Goal: Task Accomplishment & Management: Use online tool/utility

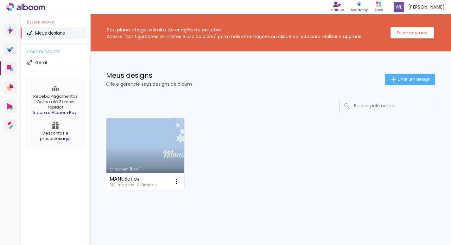
click at [149, 148] on link "Criado em [DATE]" at bounding box center [146, 154] width 78 height 72
click at [0, 0] on neon-animated-pages "Confirmar Cancelar" at bounding box center [0, 0] width 0 height 0
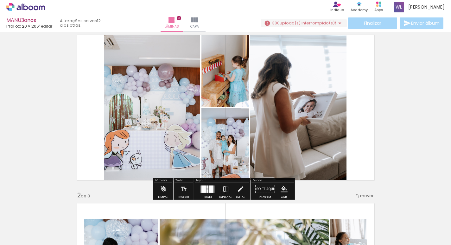
scroll to position [22, 0]
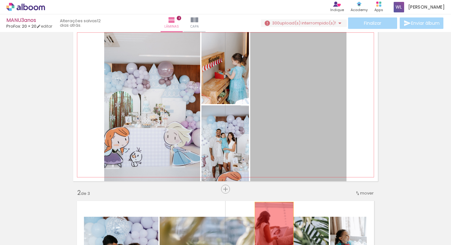
drag, startPoint x: 294, startPoint y: 110, endPoint x: 272, endPoint y: 232, distance: 124.0
click at [272, 232] on quentale-workspace at bounding box center [225, 122] width 451 height 245
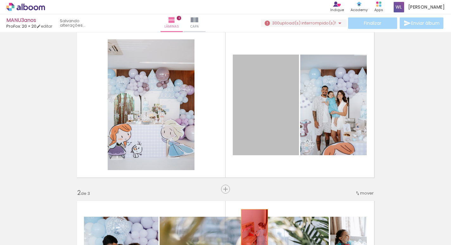
drag, startPoint x: 265, startPoint y: 102, endPoint x: 252, endPoint y: 229, distance: 128.1
click at [252, 229] on quentale-workspace at bounding box center [225, 122] width 451 height 245
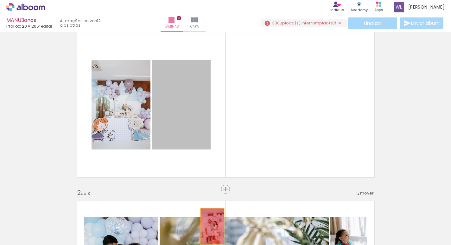
drag, startPoint x: 173, startPoint y: 101, endPoint x: 210, endPoint y: 226, distance: 130.1
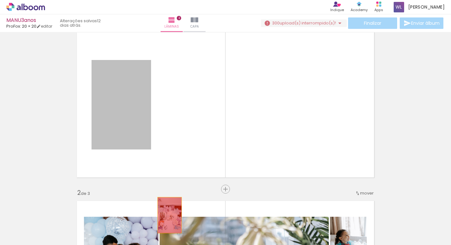
drag, startPoint x: 103, startPoint y: 94, endPoint x: 167, endPoint y: 215, distance: 137.3
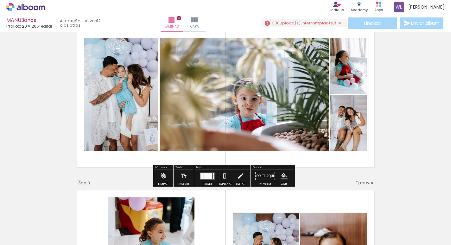
scroll to position [203, 0]
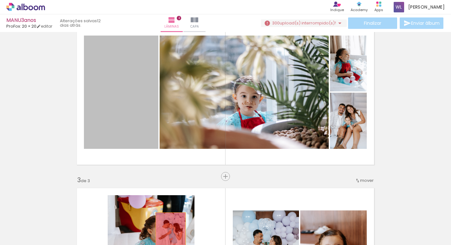
drag, startPoint x: 125, startPoint y: 91, endPoint x: 168, endPoint y: 235, distance: 150.2
click at [168, 235] on quentale-workspace at bounding box center [225, 122] width 451 height 245
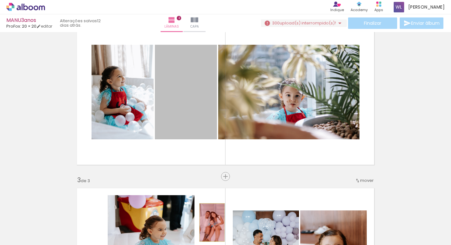
drag, startPoint x: 184, startPoint y: 94, endPoint x: 210, endPoint y: 222, distance: 130.6
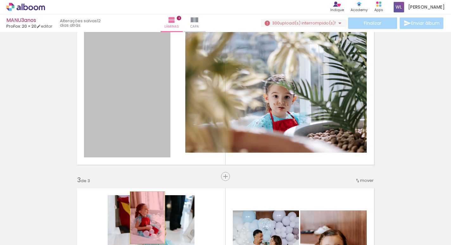
drag, startPoint x: 121, startPoint y: 97, endPoint x: 145, endPoint y: 217, distance: 122.5
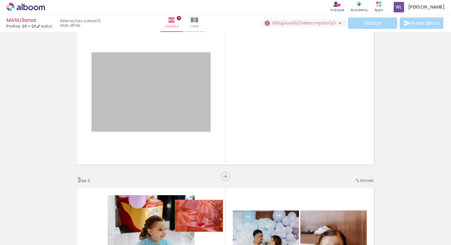
drag, startPoint x: 152, startPoint y: 93, endPoint x: 197, endPoint y: 216, distance: 131.0
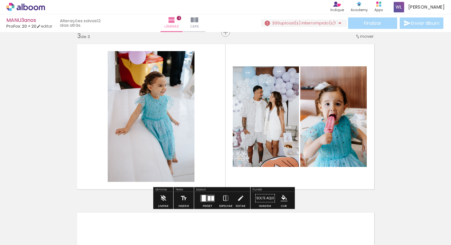
scroll to position [366, 0]
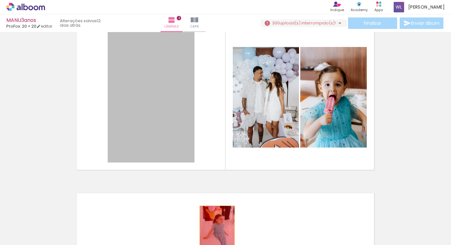
drag, startPoint x: 162, startPoint y: 98, endPoint x: 215, endPoint y: 232, distance: 144.2
click at [215, 232] on quentale-workspace at bounding box center [225, 122] width 451 height 245
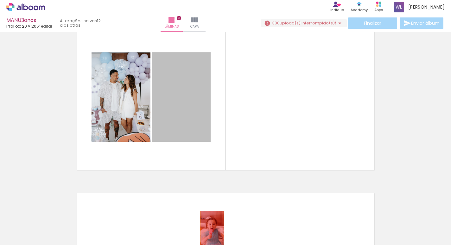
drag, startPoint x: 176, startPoint y: 100, endPoint x: 210, endPoint y: 229, distance: 132.4
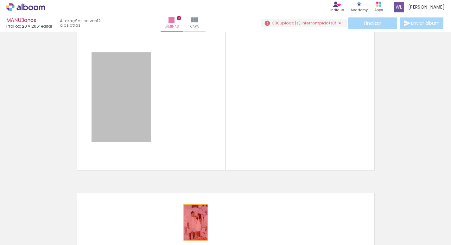
drag, startPoint x: 108, startPoint y: 94, endPoint x: 193, endPoint y: 222, distance: 154.0
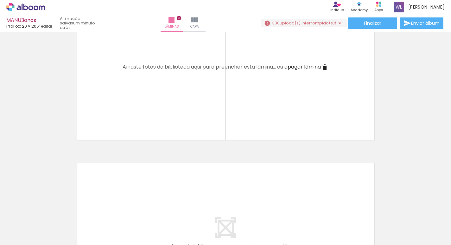
scroll to position [395, 0]
click at [296, 70] on span "apagar lâmina" at bounding box center [303, 68] width 36 height 7
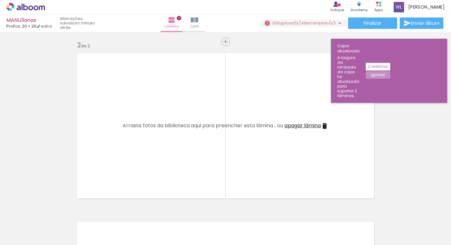
scroll to position [169, 0]
click at [0, 0] on slot "Confirmar" at bounding box center [0, 0] width 0 height 0
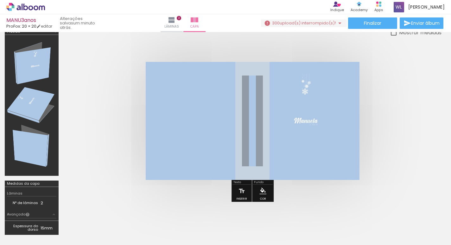
scroll to position [8, 0]
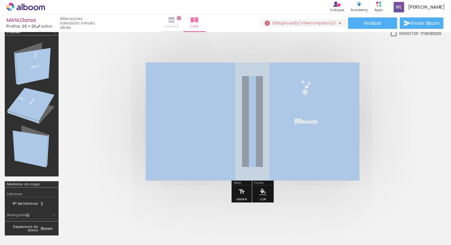
click at [179, 25] on span "Lâminas" at bounding box center [172, 27] width 15 height 6
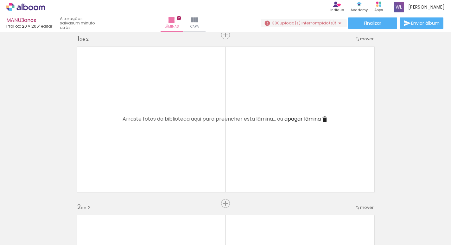
click at [315, 121] on span "apagar lâmina" at bounding box center [303, 118] width 36 height 7
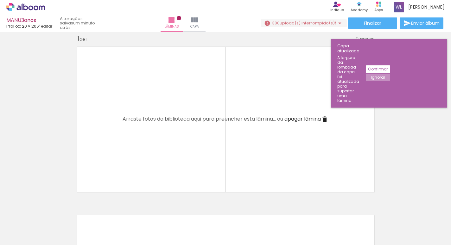
click at [0, 0] on slot "Confirmar" at bounding box center [0, 0] width 0 height 0
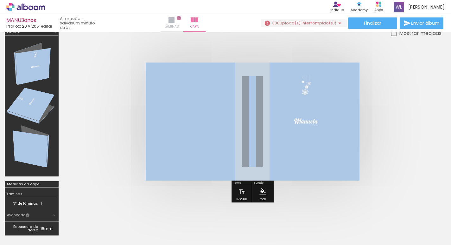
click at [176, 19] on iron-icon at bounding box center [172, 20] width 8 height 8
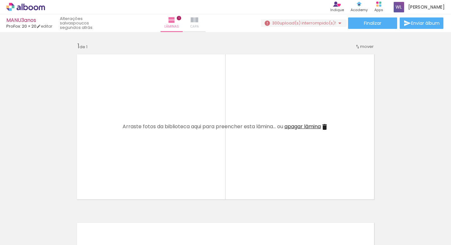
click at [198, 22] on iron-icon at bounding box center [195, 20] width 8 height 8
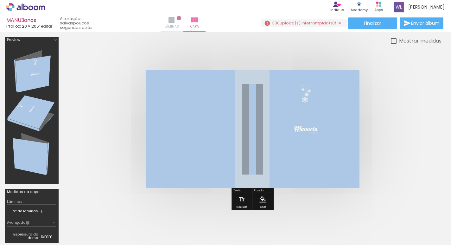
click at [176, 23] on iron-icon at bounding box center [172, 20] width 8 height 8
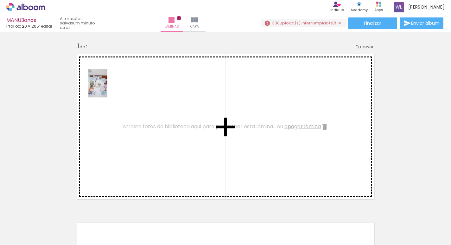
drag, startPoint x: 100, startPoint y: 225, endPoint x: 107, endPoint y: 88, distance: 137.8
click at [107, 88] on quentale-workspace at bounding box center [225, 122] width 451 height 245
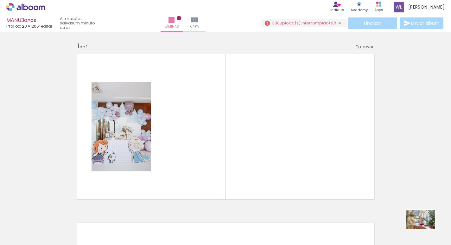
drag, startPoint x: 431, startPoint y: 227, endPoint x: 426, endPoint y: 229, distance: 5.7
click at [426, 229] on div at bounding box center [418, 223] width 31 height 21
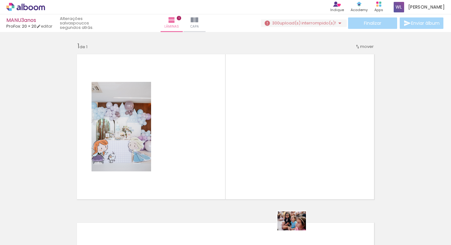
drag, startPoint x: 380, startPoint y: 233, endPoint x: 297, endPoint y: 230, distance: 83.1
click at [0, 0] on slot at bounding box center [0, 0] width 0 height 0
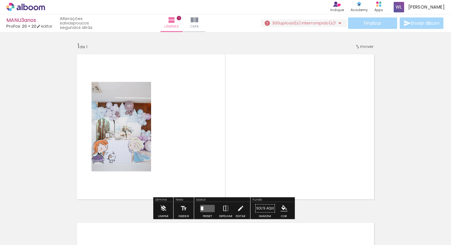
click at [270, 204] on paper-button "Solte aqui Imagem" at bounding box center [265, 210] width 23 height 16
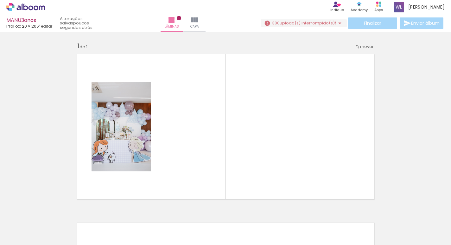
scroll to position [0, 0]
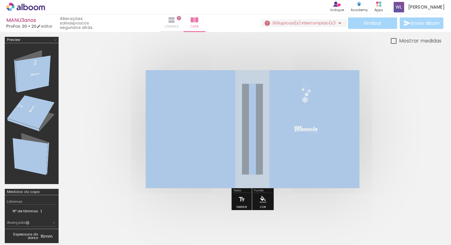
click at [176, 21] on iron-icon at bounding box center [172, 20] width 8 height 8
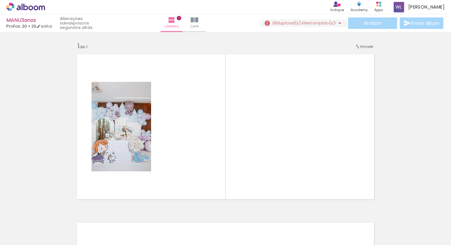
scroll to position [0, 420]
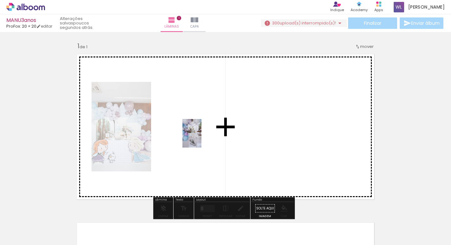
drag, startPoint x: 249, startPoint y: 222, endPoint x: 196, endPoint y: 129, distance: 107.2
click at [196, 129] on quentale-workspace at bounding box center [225, 122] width 451 height 245
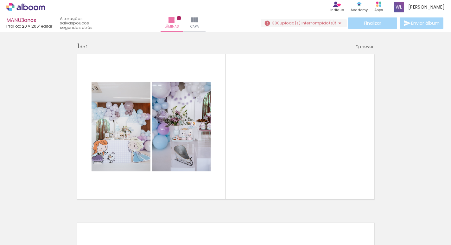
scroll to position [0, 1195]
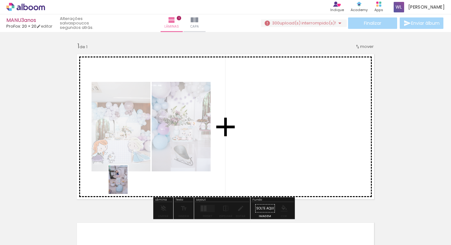
drag, startPoint x: 324, startPoint y: 232, endPoint x: 128, endPoint y: 185, distance: 202.1
click at [128, 185] on quentale-workspace at bounding box center [225, 122] width 451 height 245
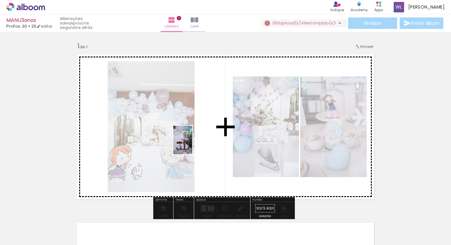
drag, startPoint x: 113, startPoint y: 221, endPoint x: 192, endPoint y: 145, distance: 110.5
click at [192, 145] on quentale-workspace at bounding box center [225, 122] width 451 height 245
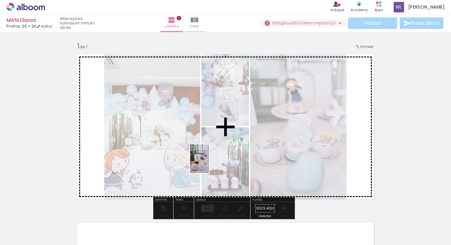
drag, startPoint x: 261, startPoint y: 227, endPoint x: 209, endPoint y: 163, distance: 82.3
click at [209, 163] on quentale-workspace at bounding box center [225, 122] width 451 height 245
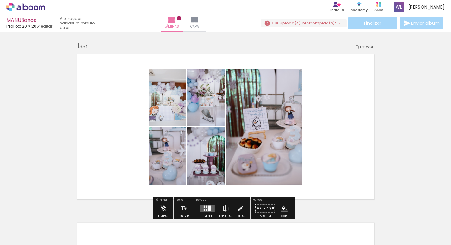
click at [117, 134] on quentale-layouter at bounding box center [225, 126] width 305 height 152
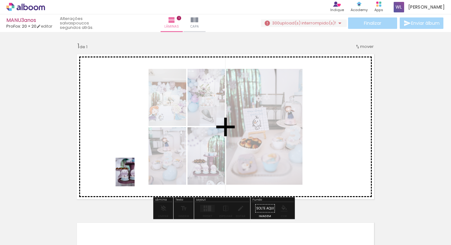
drag, startPoint x: 152, startPoint y: 224, endPoint x: 135, endPoint y: 177, distance: 50.5
click at [135, 177] on quentale-workspace at bounding box center [225, 122] width 451 height 245
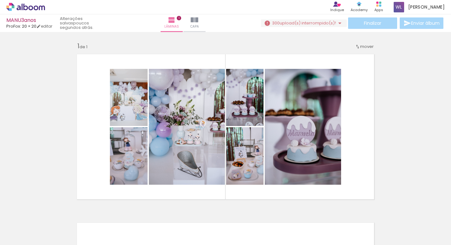
click at [48, 141] on div "Inserir lâmina 1 de 1" at bounding box center [225, 202] width 451 height 337
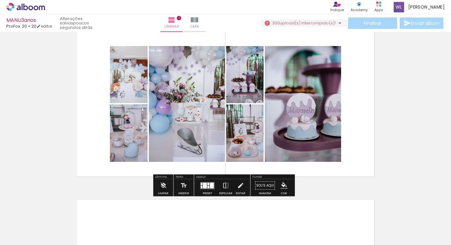
scroll to position [23, 0]
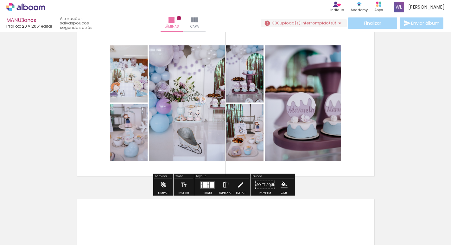
click at [208, 186] on div at bounding box center [209, 186] width 2 height 3
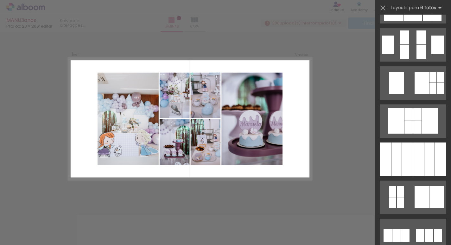
scroll to position [167, 0]
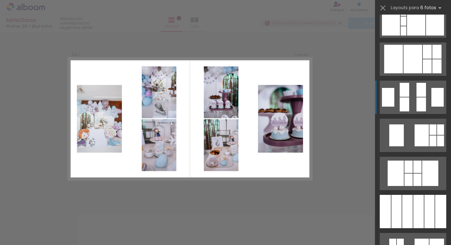
drag, startPoint x: 384, startPoint y: 106, endPoint x: 388, endPoint y: 107, distance: 3.8
click at [387, 107] on quentale-layouter at bounding box center [413, 97] width 67 height 33
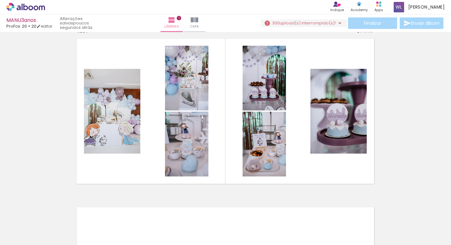
scroll to position [15, 0]
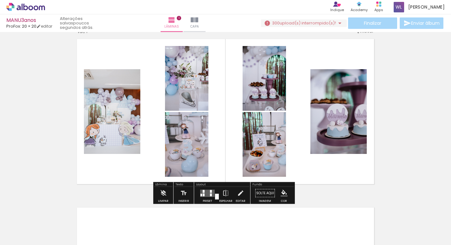
click at [348, 115] on quentale-photo at bounding box center [339, 111] width 56 height 85
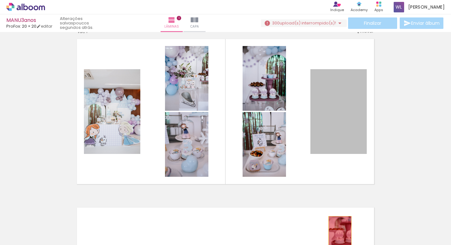
drag, startPoint x: 348, startPoint y: 115, endPoint x: 338, endPoint y: 233, distance: 118.4
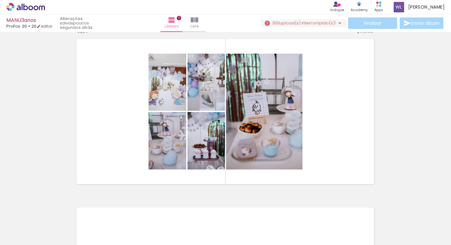
scroll to position [0, 1894]
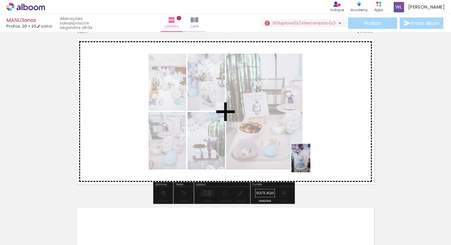
drag, startPoint x: 195, startPoint y: 229, endPoint x: 311, endPoint y: 163, distance: 133.2
click at [311, 163] on quentale-workspace at bounding box center [225, 122] width 451 height 245
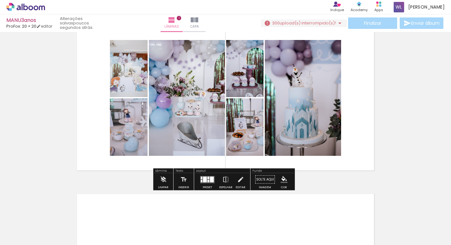
scroll to position [33, 0]
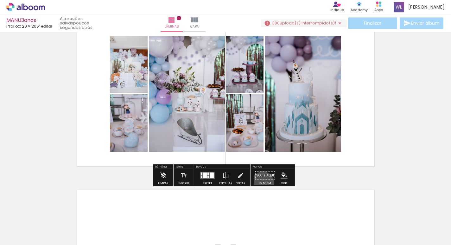
click at [261, 183] on paper-button "Solte aqui Imagem" at bounding box center [265, 177] width 23 height 16
click at [239, 179] on iron-icon at bounding box center [240, 175] width 7 height 13
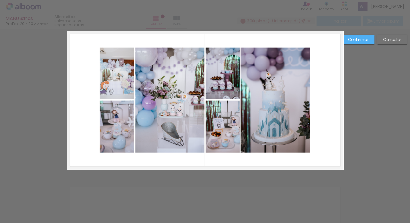
scroll to position [8, 0]
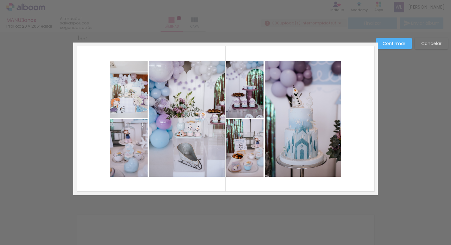
click at [0, 0] on slot "Cancelar" at bounding box center [0, 0] width 0 height 0
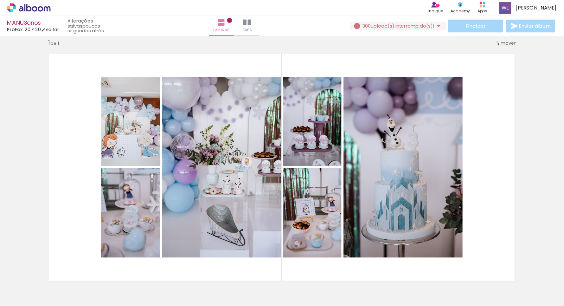
scroll to position [0, 0]
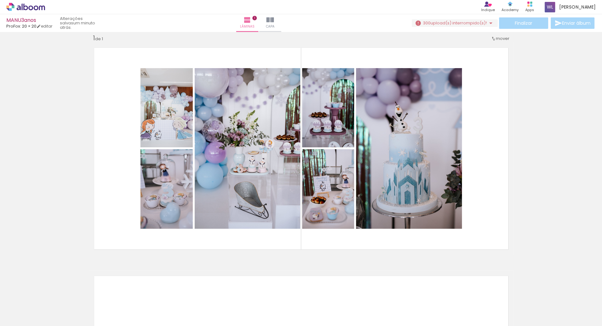
click at [30, 244] on input "Todas as fotos" at bounding box center [18, 306] width 24 height 5
click at [38, 244] on div "Inserir lâmina 1 de 1" at bounding box center [301, 254] width 602 height 457
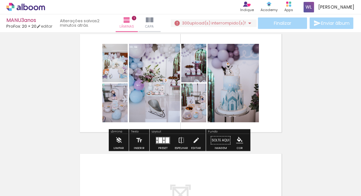
click at [238, 139] on iron-icon "color picker" at bounding box center [239, 140] width 7 height 7
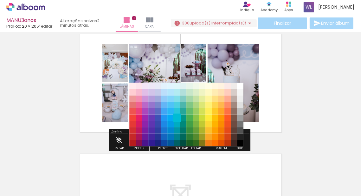
click at [178, 118] on paper-item "#00bcd4" at bounding box center [177, 117] width 6 height 6
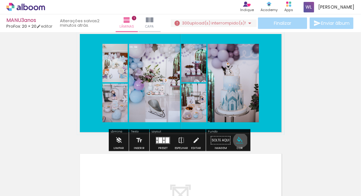
click at [238, 140] on iron-icon "color picker" at bounding box center [239, 140] width 7 height 7
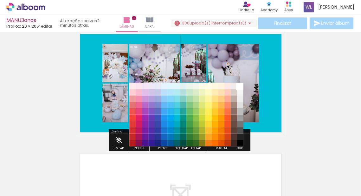
click at [241, 84] on paper-item "#ffffff" at bounding box center [240, 85] width 6 height 6
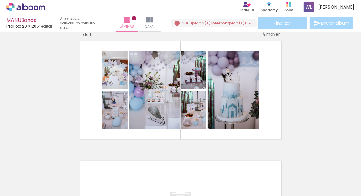
scroll to position [0, 2359]
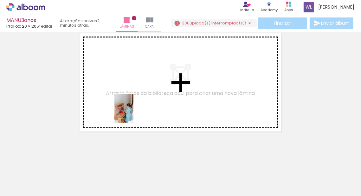
drag, startPoint x: 137, startPoint y: 174, endPoint x: 133, endPoint y: 105, distance: 69.5
click at [133, 105] on quentale-workspace at bounding box center [180, 98] width 361 height 196
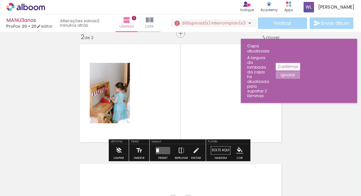
scroll to position [127, 0]
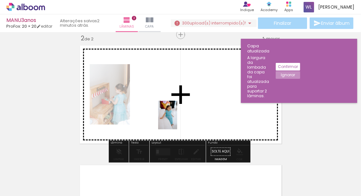
drag, startPoint x: 280, startPoint y: 178, endPoint x: 177, endPoint y: 120, distance: 117.8
click at [177, 120] on quentale-workspace at bounding box center [180, 98] width 361 height 196
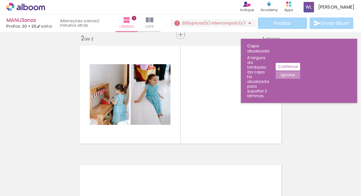
scroll to position [0, 102]
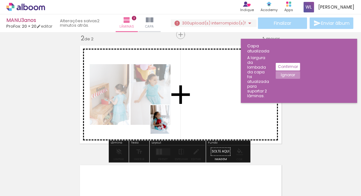
drag, startPoint x: 277, startPoint y: 179, endPoint x: 170, endPoint y: 124, distance: 120.7
click at [170, 124] on quentale-workspace at bounding box center [180, 98] width 361 height 196
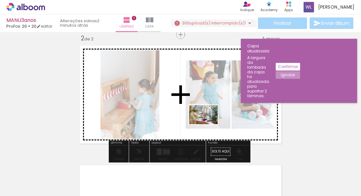
drag, startPoint x: 321, startPoint y: 174, endPoint x: 208, endPoint y: 124, distance: 123.9
click at [208, 124] on quentale-workspace at bounding box center [180, 98] width 361 height 196
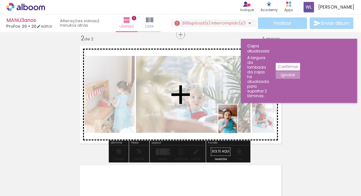
drag, startPoint x: 347, startPoint y: 183, endPoint x: 237, endPoint y: 123, distance: 124.7
click at [237, 123] on quentale-workspace at bounding box center [180, 98] width 361 height 196
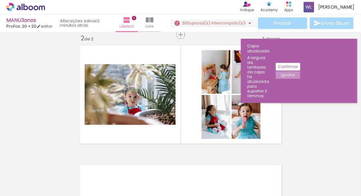
scroll to position [0, 833]
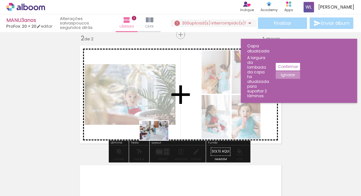
drag, startPoint x: 159, startPoint y: 173, endPoint x: 159, endPoint y: 140, distance: 33.6
click at [159, 140] on quentale-workspace at bounding box center [180, 98] width 361 height 196
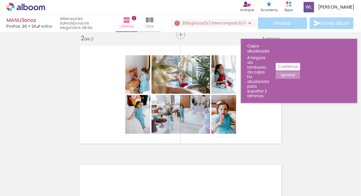
scroll to position [0, 1512]
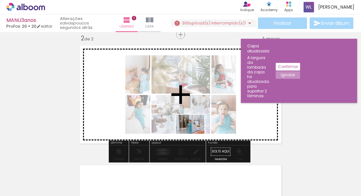
drag, startPoint x: 226, startPoint y: 175, endPoint x: 195, endPoint y: 133, distance: 52.1
click at [195, 133] on quentale-workspace at bounding box center [180, 98] width 361 height 196
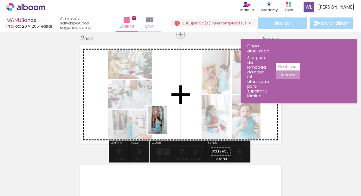
drag, startPoint x: 183, startPoint y: 171, endPoint x: 168, endPoint y: 119, distance: 53.5
click at [168, 119] on quentale-workspace at bounding box center [180, 98] width 361 height 196
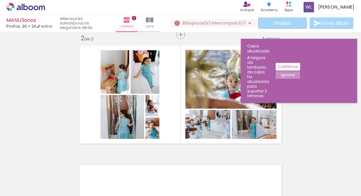
scroll to position [0, 1904]
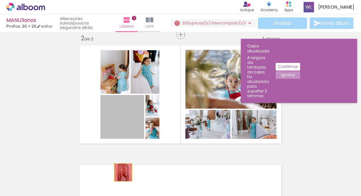
drag, startPoint x: 135, startPoint y: 128, endPoint x: 121, endPoint y: 172, distance: 46.3
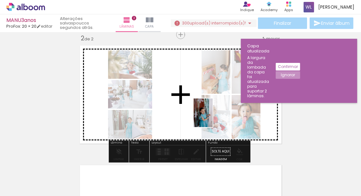
drag, startPoint x: 322, startPoint y: 180, endPoint x: 213, endPoint y: 117, distance: 126.2
click at [213, 117] on quentale-workspace at bounding box center [180, 98] width 361 height 196
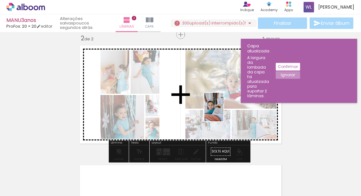
drag, startPoint x: 148, startPoint y: 173, endPoint x: 227, endPoint y: 111, distance: 100.7
click at [227, 111] on quentale-workspace at bounding box center [180, 98] width 361 height 196
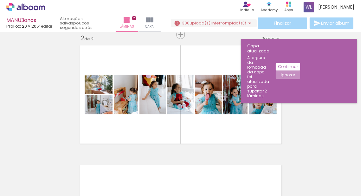
scroll to position [0, 2978]
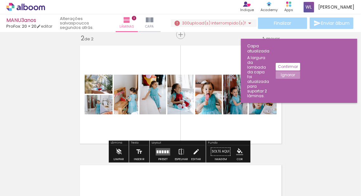
drag, startPoint x: 142, startPoint y: 175, endPoint x: 145, endPoint y: 125, distance: 49.8
click at [145, 125] on quentale-workspace at bounding box center [180, 98] width 361 height 196
drag, startPoint x: 139, startPoint y: 168, endPoint x: 143, endPoint y: 123, distance: 44.9
click at [143, 123] on quentale-workspace at bounding box center [180, 98] width 361 height 196
drag, startPoint x: 143, startPoint y: 175, endPoint x: 141, endPoint y: 132, distance: 43.4
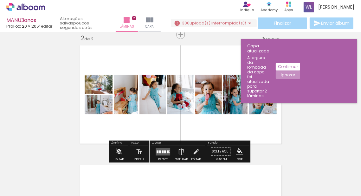
click at [141, 132] on quentale-workspace at bounding box center [180, 98] width 361 height 196
drag, startPoint x: 139, startPoint y: 173, endPoint x: 152, endPoint y: 121, distance: 53.8
click at [152, 121] on quentale-workspace at bounding box center [180, 98] width 361 height 196
drag, startPoint x: 145, startPoint y: 172, endPoint x: 141, endPoint y: 140, distance: 31.9
click at [141, 140] on quentale-workspace at bounding box center [180, 98] width 361 height 196
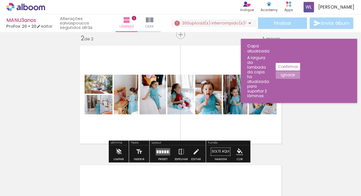
drag, startPoint x: 134, startPoint y: 183, endPoint x: 134, endPoint y: 128, distance: 54.2
click at [134, 128] on quentale-workspace at bounding box center [180, 98] width 361 height 196
click at [134, 128] on quentale-layouter at bounding box center [180, 94] width 207 height 104
drag, startPoint x: 141, startPoint y: 185, endPoint x: 138, endPoint y: 177, distance: 8.5
click at [52, 177] on iron-horizontal-list at bounding box center [45, 176] width 13 height 40
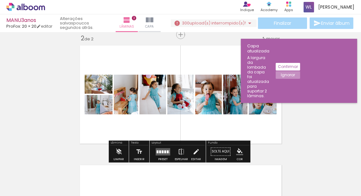
click at [52, 177] on iron-horizontal-list at bounding box center [45, 176] width 13 height 40
drag, startPoint x: 138, startPoint y: 177, endPoint x: 136, endPoint y: 128, distance: 48.9
click at [136, 128] on quentale-workspace at bounding box center [180, 98] width 361 height 196
click at [143, 126] on quentale-layouter at bounding box center [180, 94] width 207 height 104
click at [252, 145] on quentale-layouter at bounding box center [180, 94] width 207 height 104
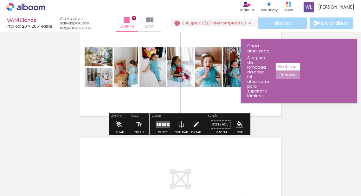
scroll to position [155, 0]
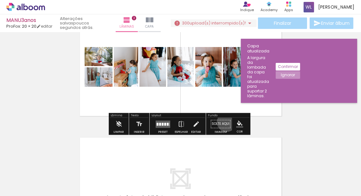
click at [224, 122] on paper-button "Solte aqui Imagem" at bounding box center [220, 126] width 23 height 16
click at [213, 143] on quentale-layouter at bounding box center [180, 186] width 207 height 104
click at [52, 169] on iron-horizontal-list at bounding box center [45, 176] width 13 height 40
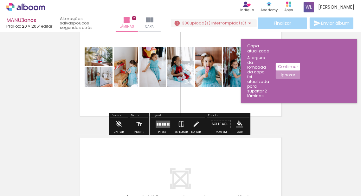
click at [52, 169] on iron-horizontal-list at bounding box center [45, 176] width 13 height 40
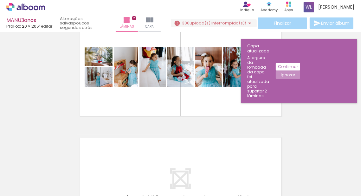
click at [52, 169] on iron-horizontal-list at bounding box center [45, 176] width 13 height 40
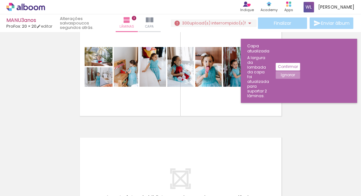
drag, startPoint x: 217, startPoint y: 169, endPoint x: 227, endPoint y: 127, distance: 43.2
click at [226, 127] on quentale-workspace at bounding box center [180, 98] width 361 height 196
click at [227, 127] on div "Inserir lâmina 1 de 2 Inserir lâmina 2 de 2" at bounding box center [180, 58] width 361 height 359
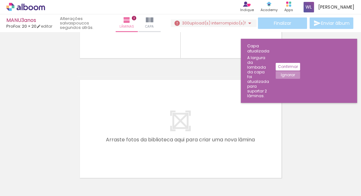
scroll to position [259, 0]
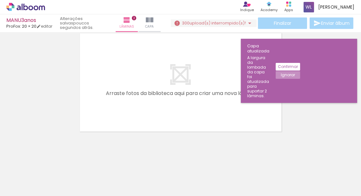
drag, startPoint x: 210, startPoint y: 167, endPoint x: 211, endPoint y: 159, distance: 8.0
click at [52, 159] on iron-horizontal-list at bounding box center [45, 176] width 13 height 40
drag, startPoint x: 217, startPoint y: 124, endPoint x: 312, endPoint y: 98, distance: 98.0
click at [0, 0] on slot "Confirmar" at bounding box center [0, 0] width 0 height 0
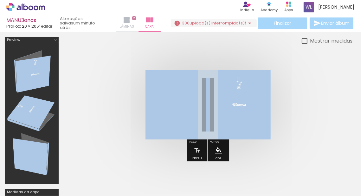
click at [126, 22] on iron-icon at bounding box center [127, 20] width 8 height 8
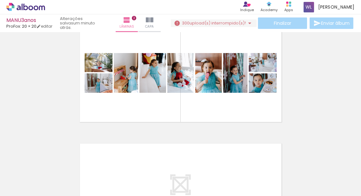
scroll to position [0, 2436]
click at [128, 173] on div at bounding box center [112, 174] width 31 height 21
click at [182, 175] on div at bounding box center [183, 174] width 31 height 21
click at [52, 174] on iron-horizontal-list at bounding box center [45, 176] width 13 height 40
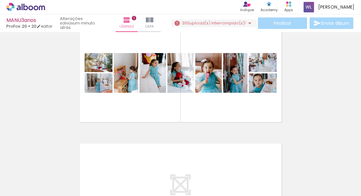
click at [52, 174] on iron-horizontal-list at bounding box center [45, 176] width 13 height 40
click at [52, 173] on iron-horizontal-list at bounding box center [45, 176] width 13 height 40
drag, startPoint x: 279, startPoint y: 174, endPoint x: 306, endPoint y: 148, distance: 37.4
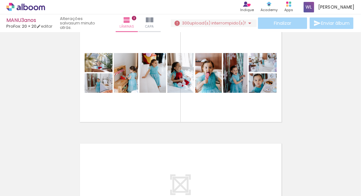
click at [306, 148] on quentale-workspace at bounding box center [180, 98] width 361 height 196
drag, startPoint x: 278, startPoint y: 175, endPoint x: 304, endPoint y: 142, distance: 42.2
click at [304, 142] on quentale-workspace at bounding box center [180, 98] width 361 height 196
click at [25, 178] on input "Todas as fotos" at bounding box center [18, 176] width 24 height 5
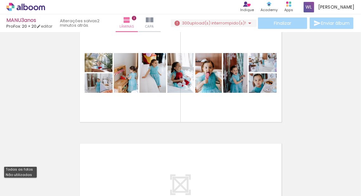
click at [0, 0] on slot "Não utilizadas" at bounding box center [0, 0] width 0 height 0
type input "Não utilizadas"
click at [52, 178] on iron-horizontal-list at bounding box center [45, 176] width 13 height 40
click at [52, 173] on iron-horizontal-list at bounding box center [45, 176] width 13 height 40
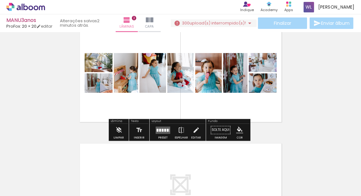
click at [200, 23] on span "upload(s) interrompido(s)!" at bounding box center [218, 23] width 56 height 6
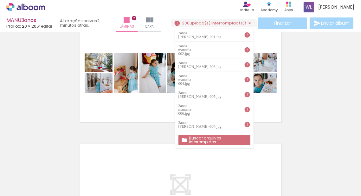
click at [0, 0] on slot "Buscar arquivos interrompidos" at bounding box center [0, 0] width 0 height 0
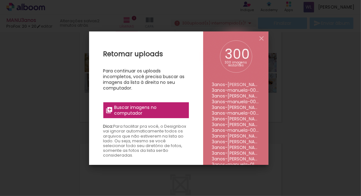
click at [138, 112] on span "Buscar imagens no computador" at bounding box center [149, 109] width 71 height 11
click at [0, 0] on input "file" at bounding box center [0, 0] width 0 height 0
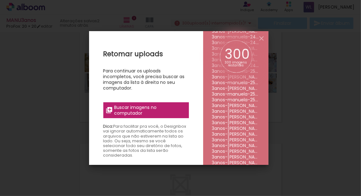
scroll to position [1638, 0]
click at [73, 97] on iron-overlay-backdrop at bounding box center [180, 98] width 361 height 196
click at [66, 97] on iron-overlay-backdrop at bounding box center [180, 98] width 361 height 196
click at [259, 37] on iron-icon at bounding box center [262, 39] width 8 height 8
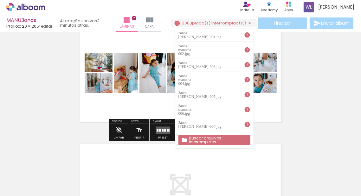
click at [24, 193] on span "Adicionar Fotos" at bounding box center [22, 192] width 19 height 7
click at [0, 0] on input "file" at bounding box center [0, 0] width 0 height 0
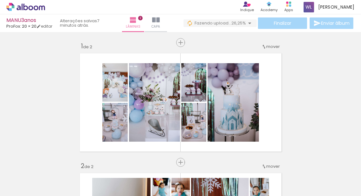
scroll to position [0, 8124]
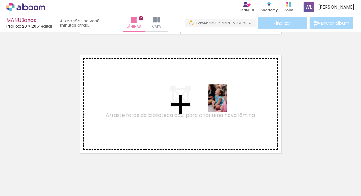
drag, startPoint x: 254, startPoint y: 171, endPoint x: 223, endPoint y: 96, distance: 80.8
click at [223, 96] on quentale-workspace at bounding box center [180, 98] width 361 height 196
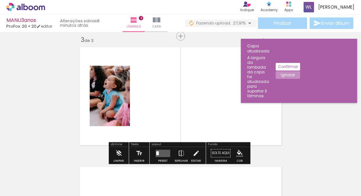
scroll to position [247, 0]
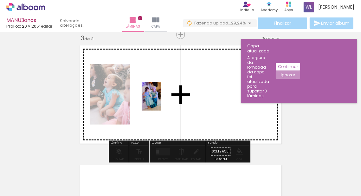
drag, startPoint x: 325, startPoint y: 177, endPoint x: 148, endPoint y: 91, distance: 196.4
click at [148, 91] on quentale-workspace at bounding box center [180, 98] width 361 height 196
